Goal: Task Accomplishment & Management: Manage account settings

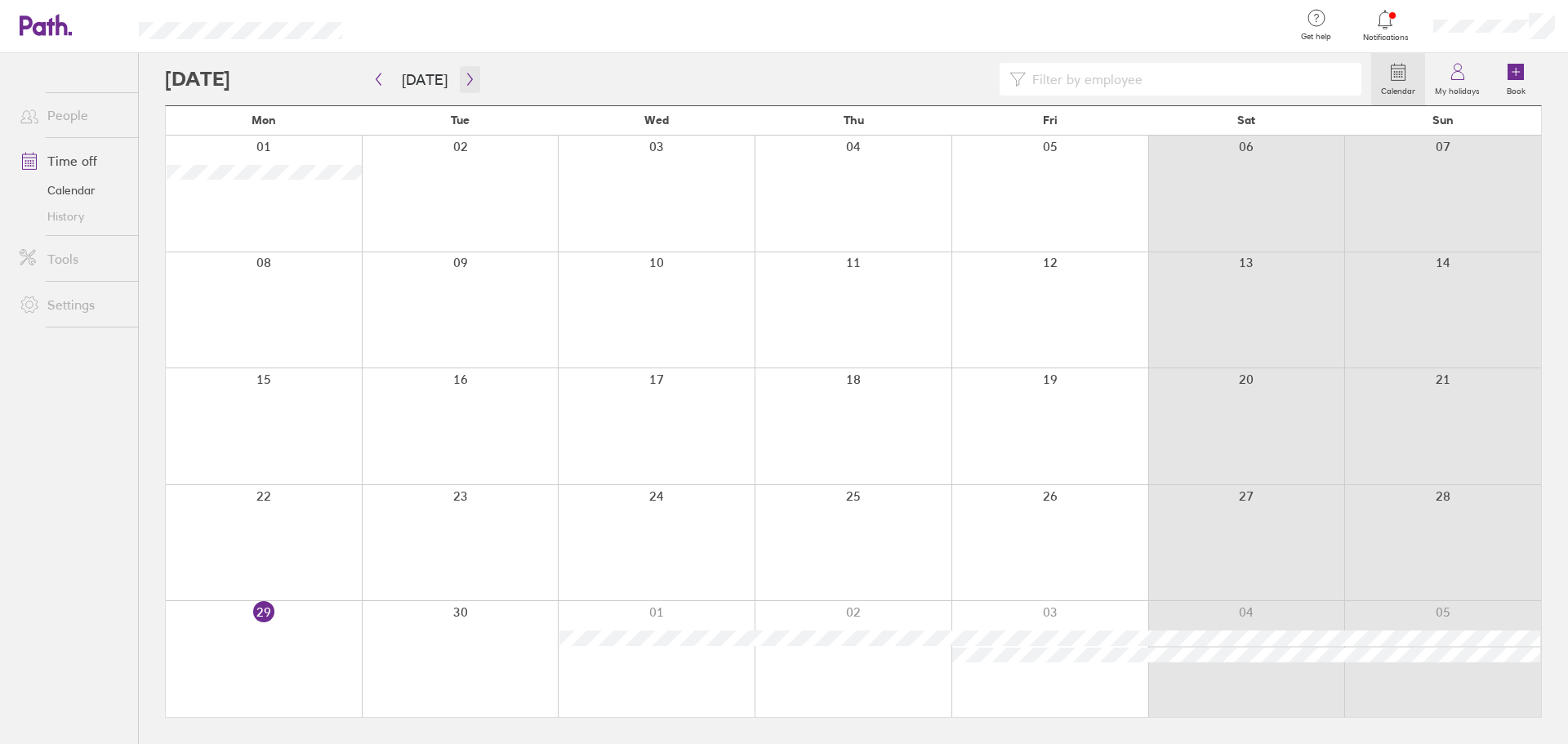
click at [464, 88] on button "button" at bounding box center [470, 79] width 20 height 27
